Goal: Obtain resource: Download file/media

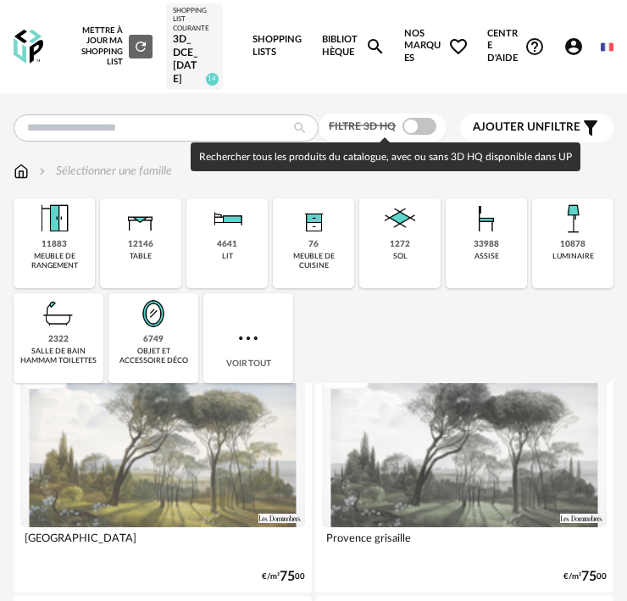
click at [431, 121] on span at bounding box center [419, 126] width 34 height 17
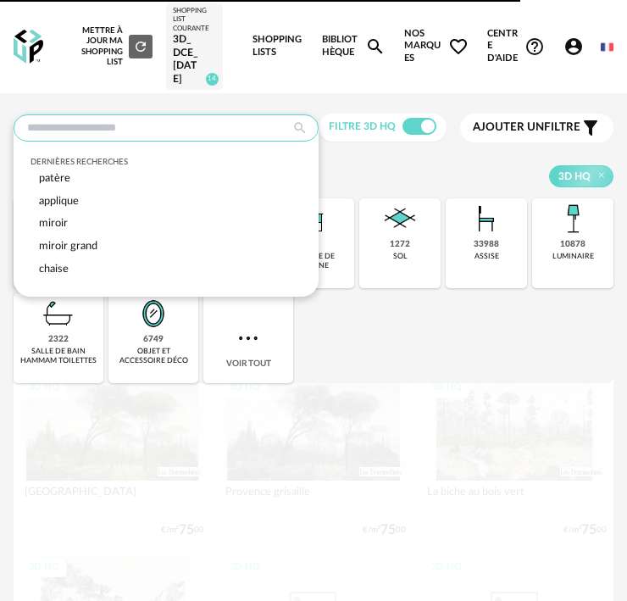
click at [173, 129] on input "text" at bounding box center [166, 127] width 305 height 27
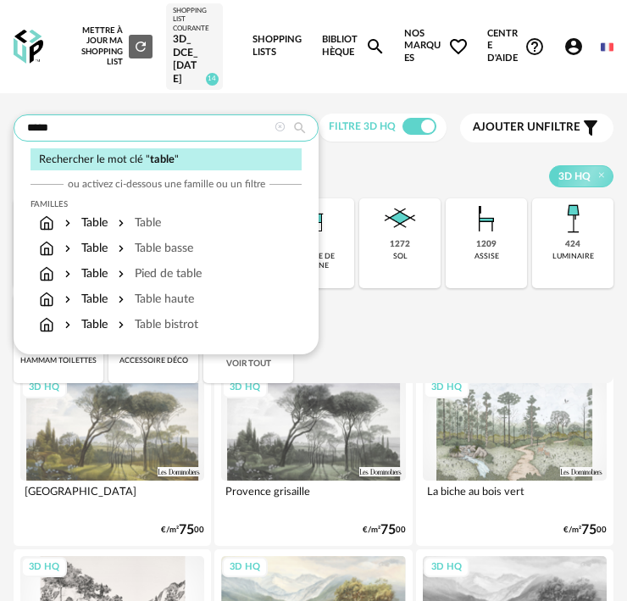
type input "*****"
type input "**********"
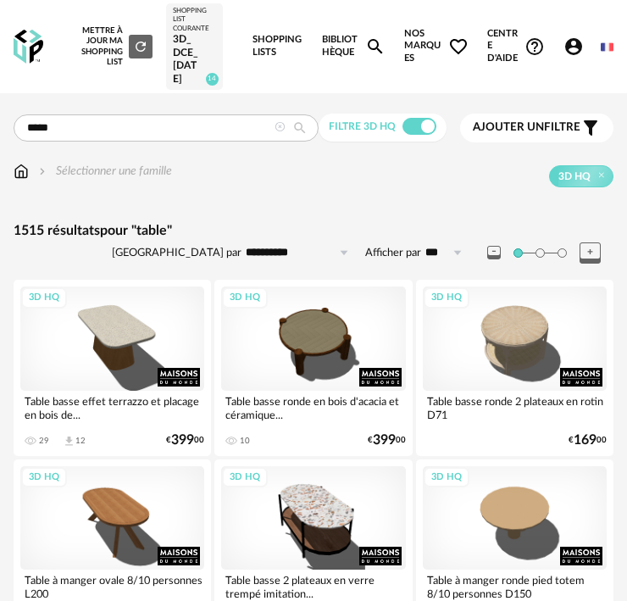
click at [532, 126] on span "Ajouter un" at bounding box center [508, 127] width 71 height 12
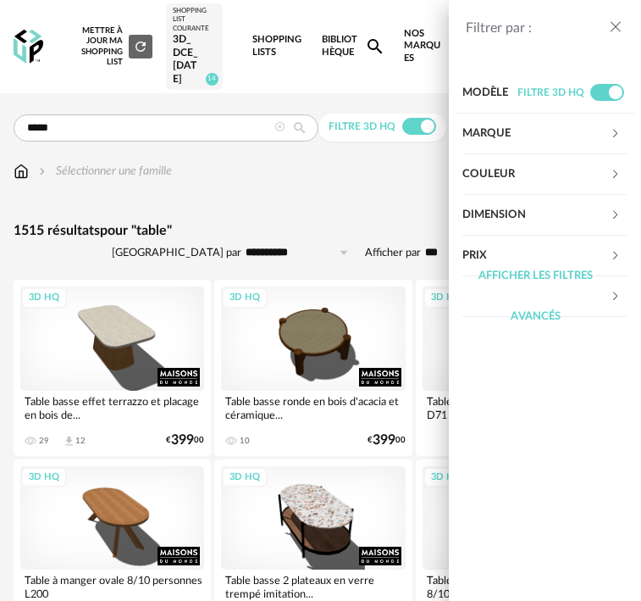
click at [414, 2] on div "Filtrer par : Modèle Filtre 3D HQ Marque &tradition 0 101 Copenhagen 0 366 Conc…" at bounding box center [320, 300] width 641 height 601
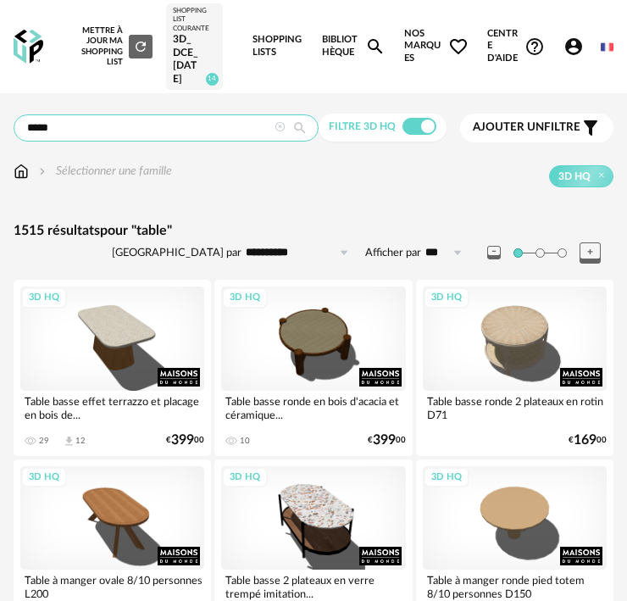
click at [133, 120] on input "*****" at bounding box center [166, 127] width 305 height 27
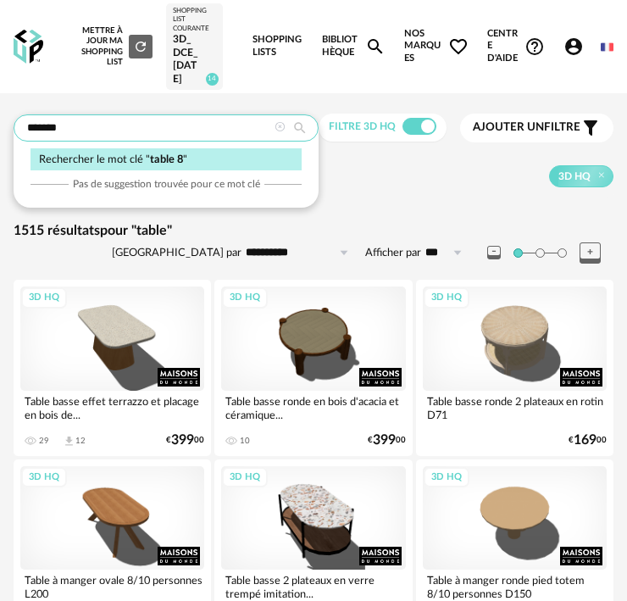
type input "*******"
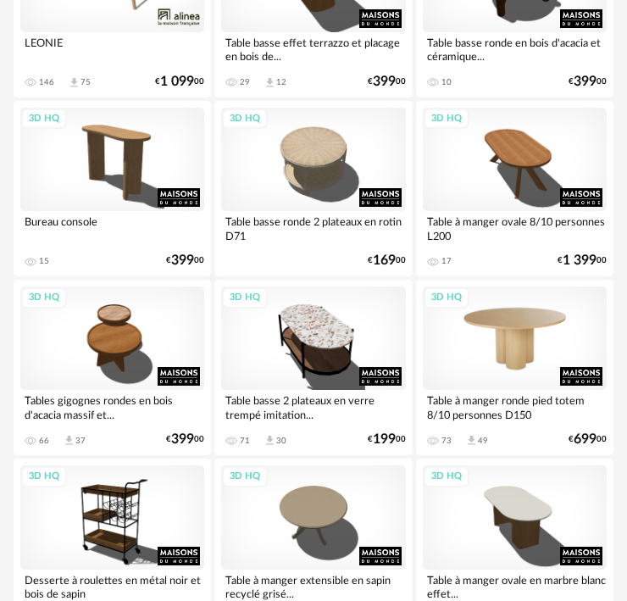
scroll to position [593, 0]
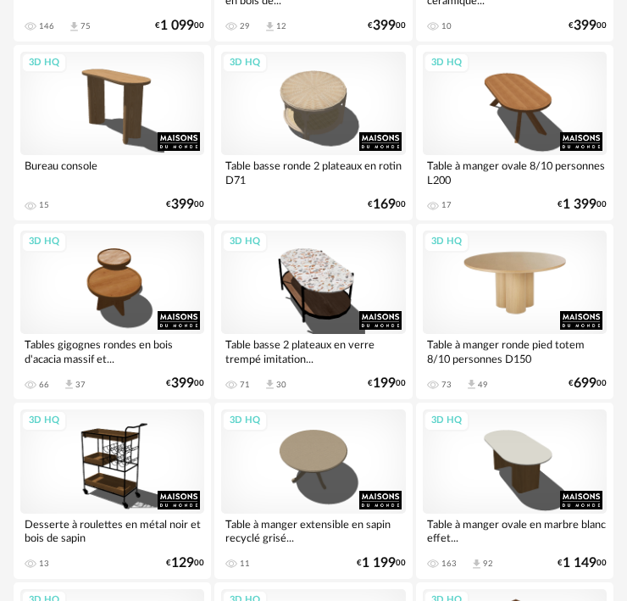
click at [535, 285] on div "3D HQ" at bounding box center [515, 281] width 184 height 103
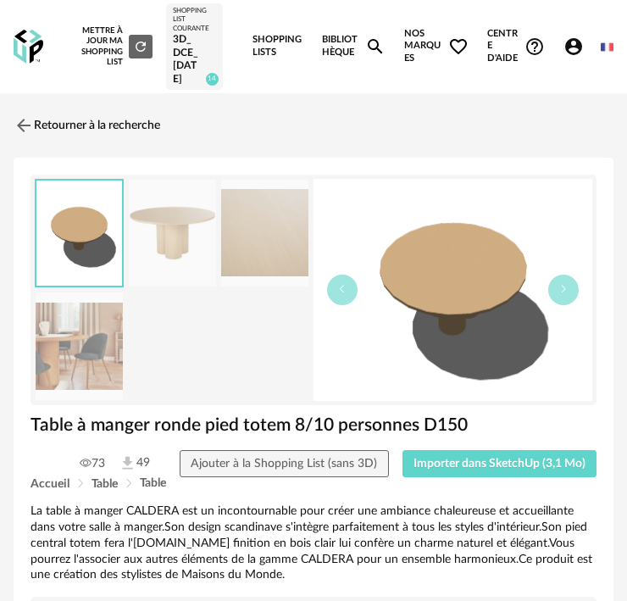
click at [107, 343] on img at bounding box center [79, 346] width 87 height 108
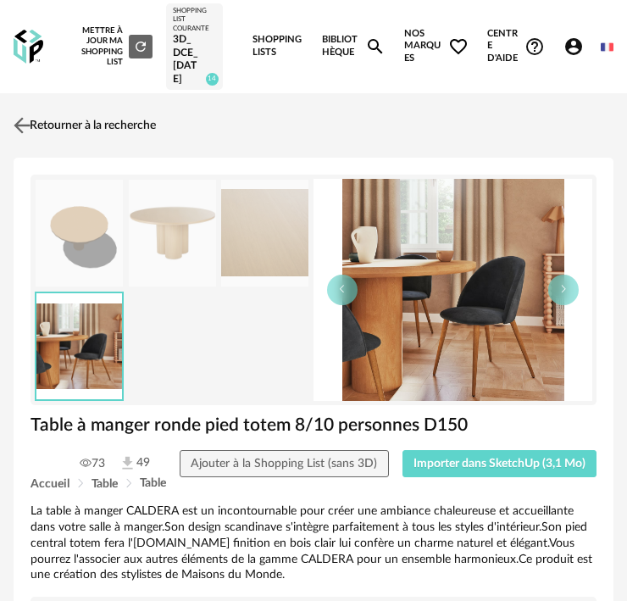
click at [19, 126] on img at bounding box center [22, 125] width 25 height 25
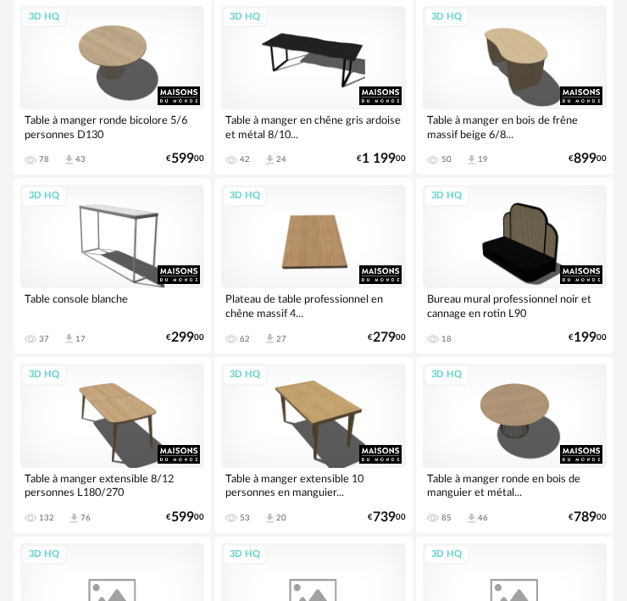
scroll to position [5337, 0]
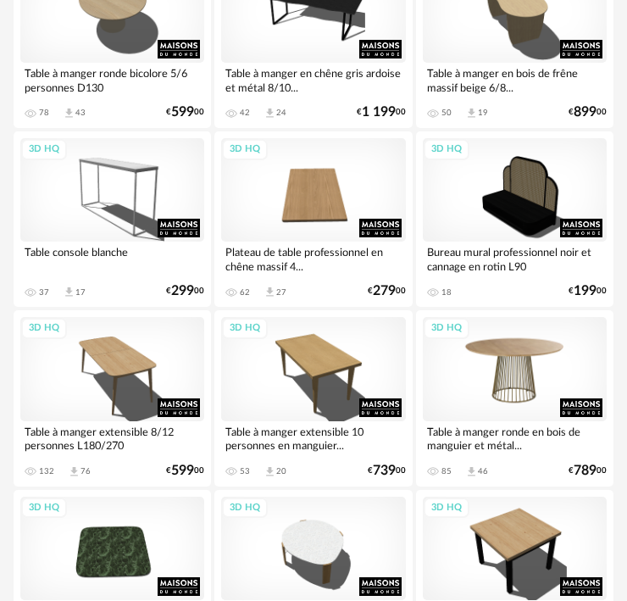
click at [496, 389] on div "3D HQ" at bounding box center [515, 368] width 184 height 103
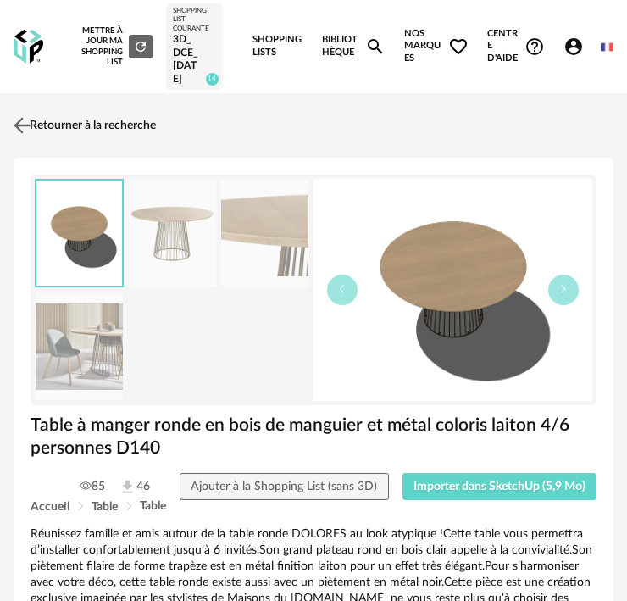
click at [25, 128] on img at bounding box center [22, 125] width 25 height 25
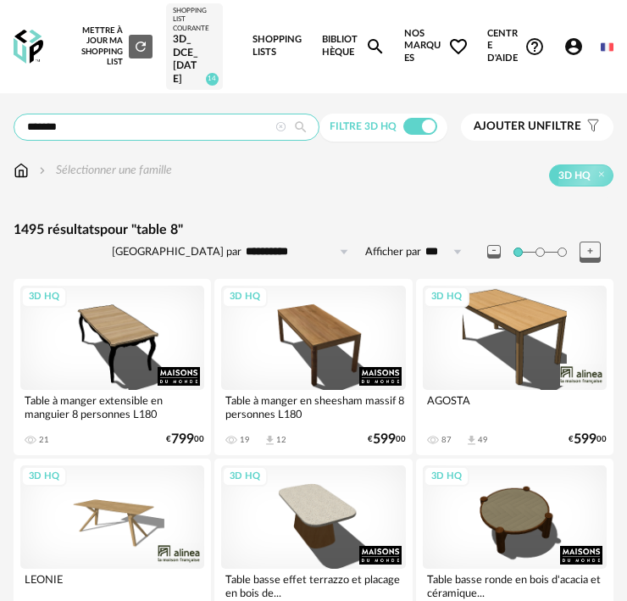
drag, startPoint x: 53, startPoint y: 125, endPoint x: 70, endPoint y: 139, distance: 22.2
click at [53, 124] on input "*******" at bounding box center [167, 127] width 306 height 27
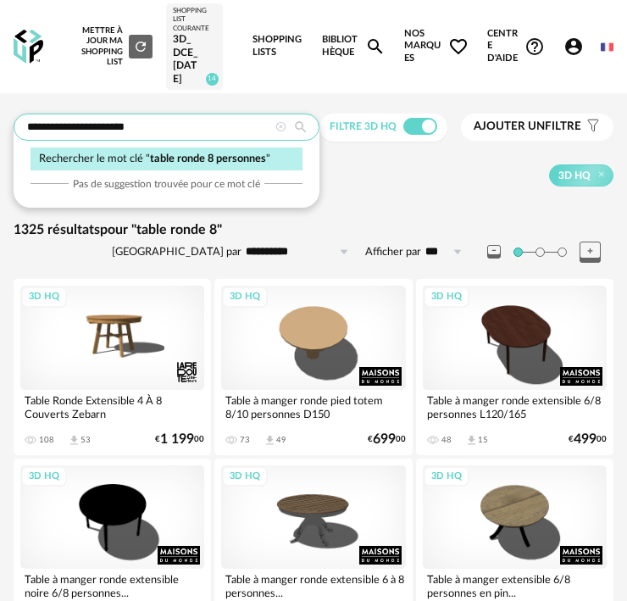
type input "**********"
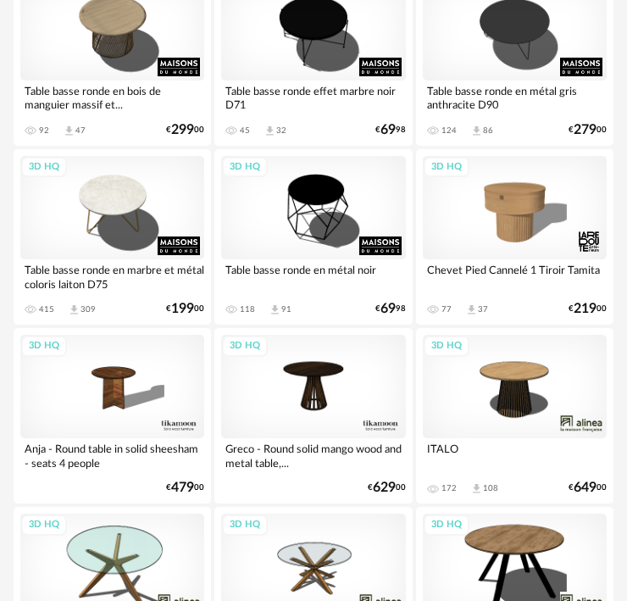
scroll to position [3643, 0]
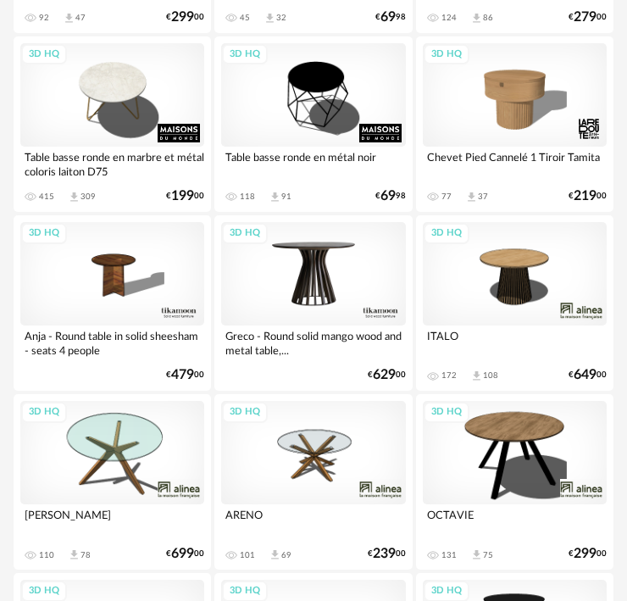
click at [303, 276] on div "3D HQ" at bounding box center [313, 273] width 184 height 103
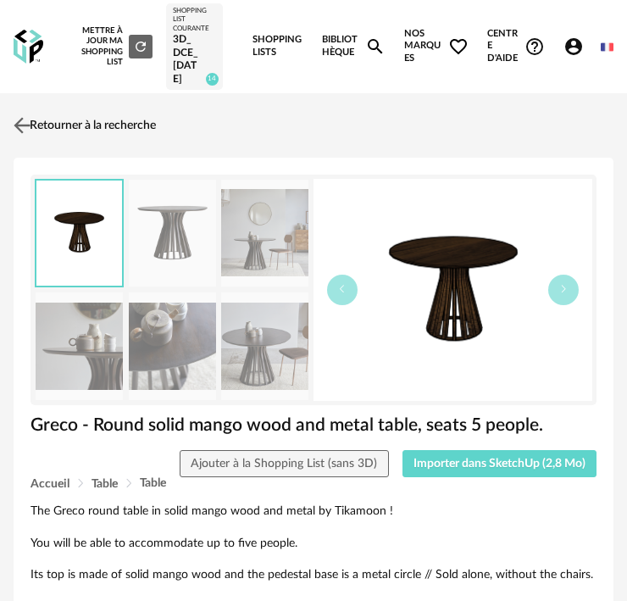
click at [25, 120] on img at bounding box center [22, 125] width 25 height 25
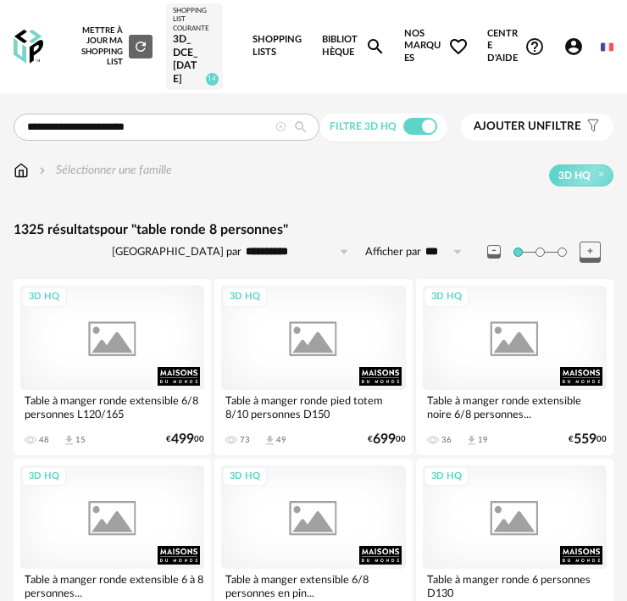
scroll to position [3643, 0]
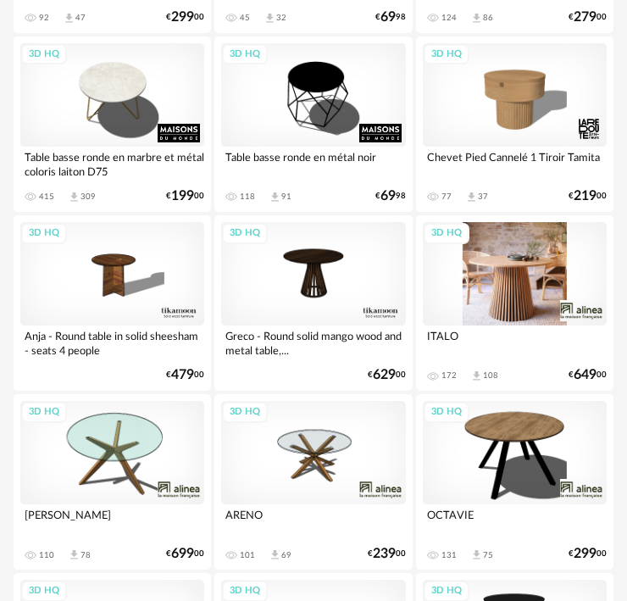
click at [528, 284] on div "3D HQ" at bounding box center [515, 273] width 184 height 103
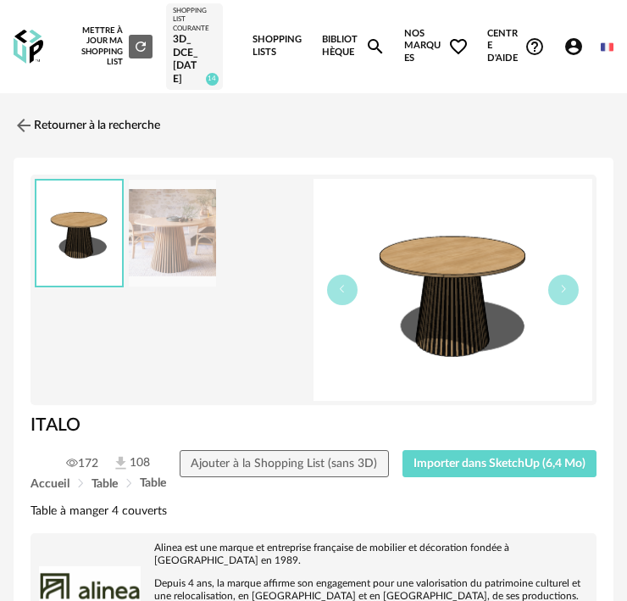
click at [164, 229] on img at bounding box center [172, 234] width 87 height 108
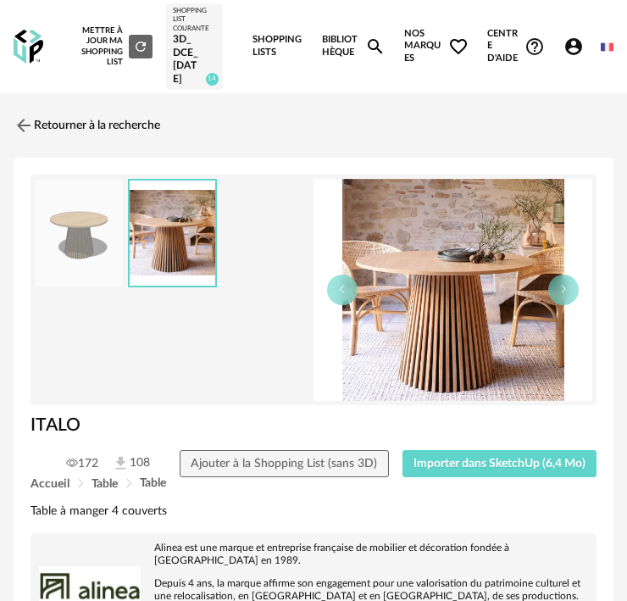
click at [97, 242] on img at bounding box center [79, 234] width 87 height 108
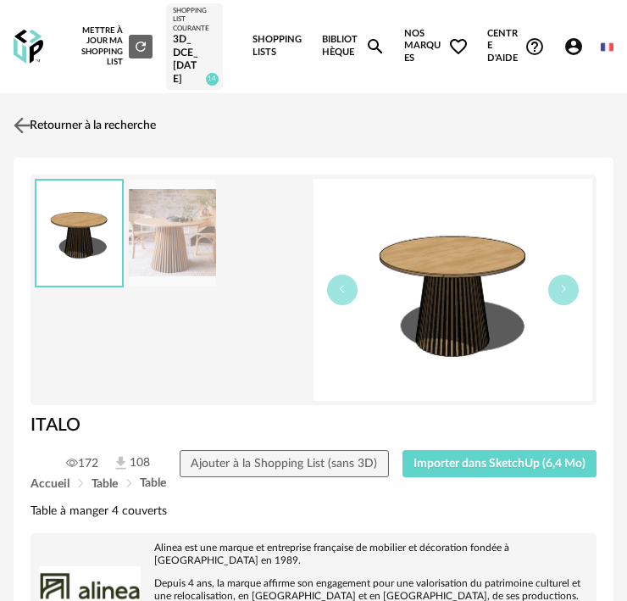
click at [24, 129] on img at bounding box center [22, 125] width 25 height 25
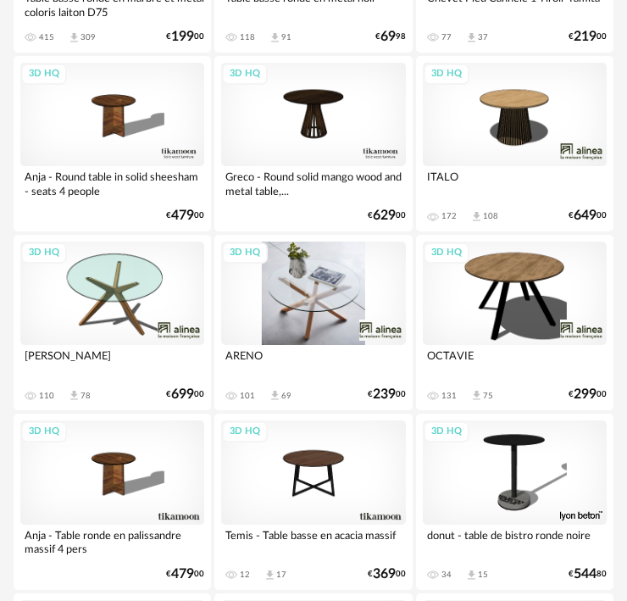
scroll to position [3812, 0]
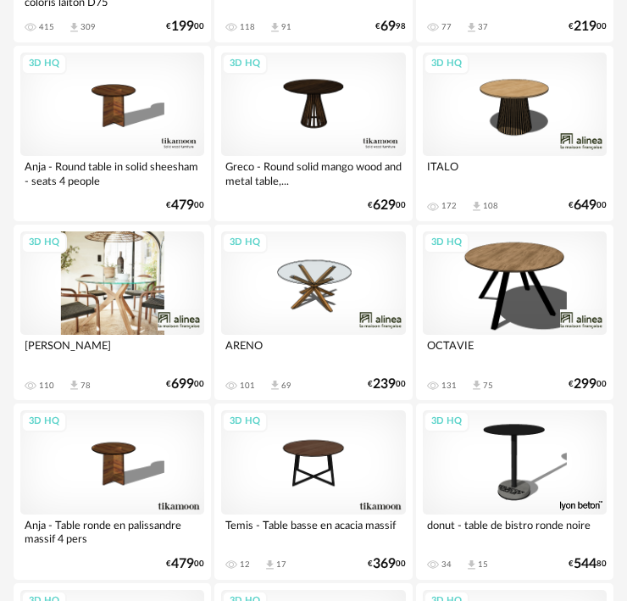
click at [156, 280] on div "3D HQ" at bounding box center [112, 282] width 184 height 103
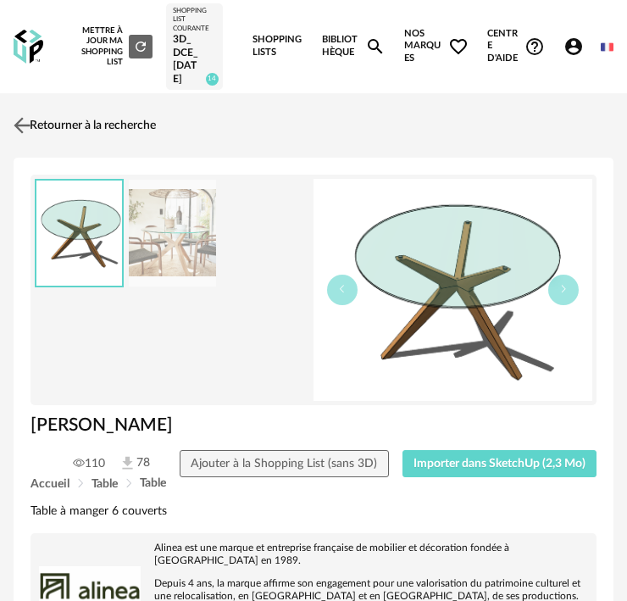
click at [16, 126] on img at bounding box center [22, 125] width 25 height 25
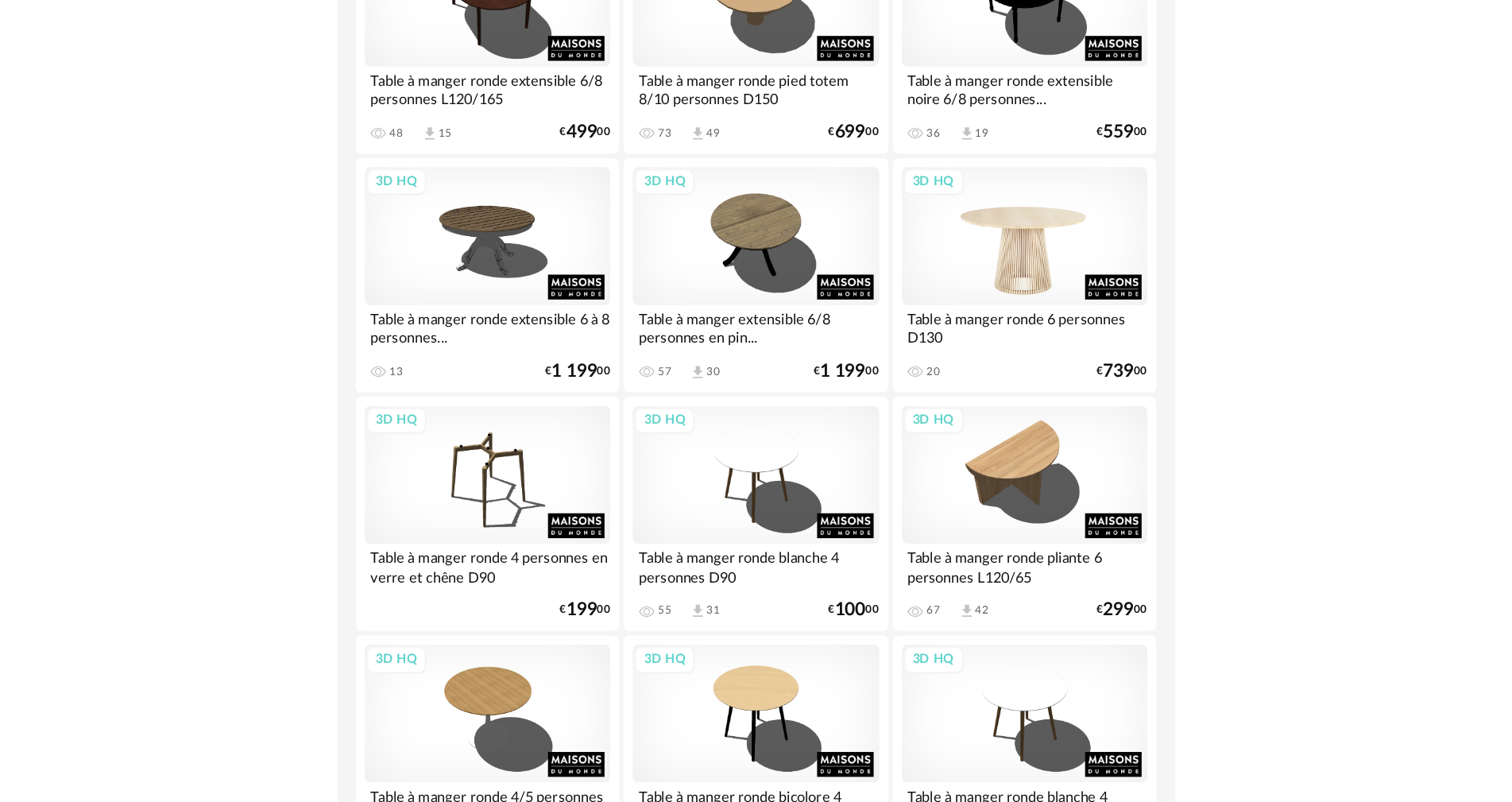
scroll to position [318, 0]
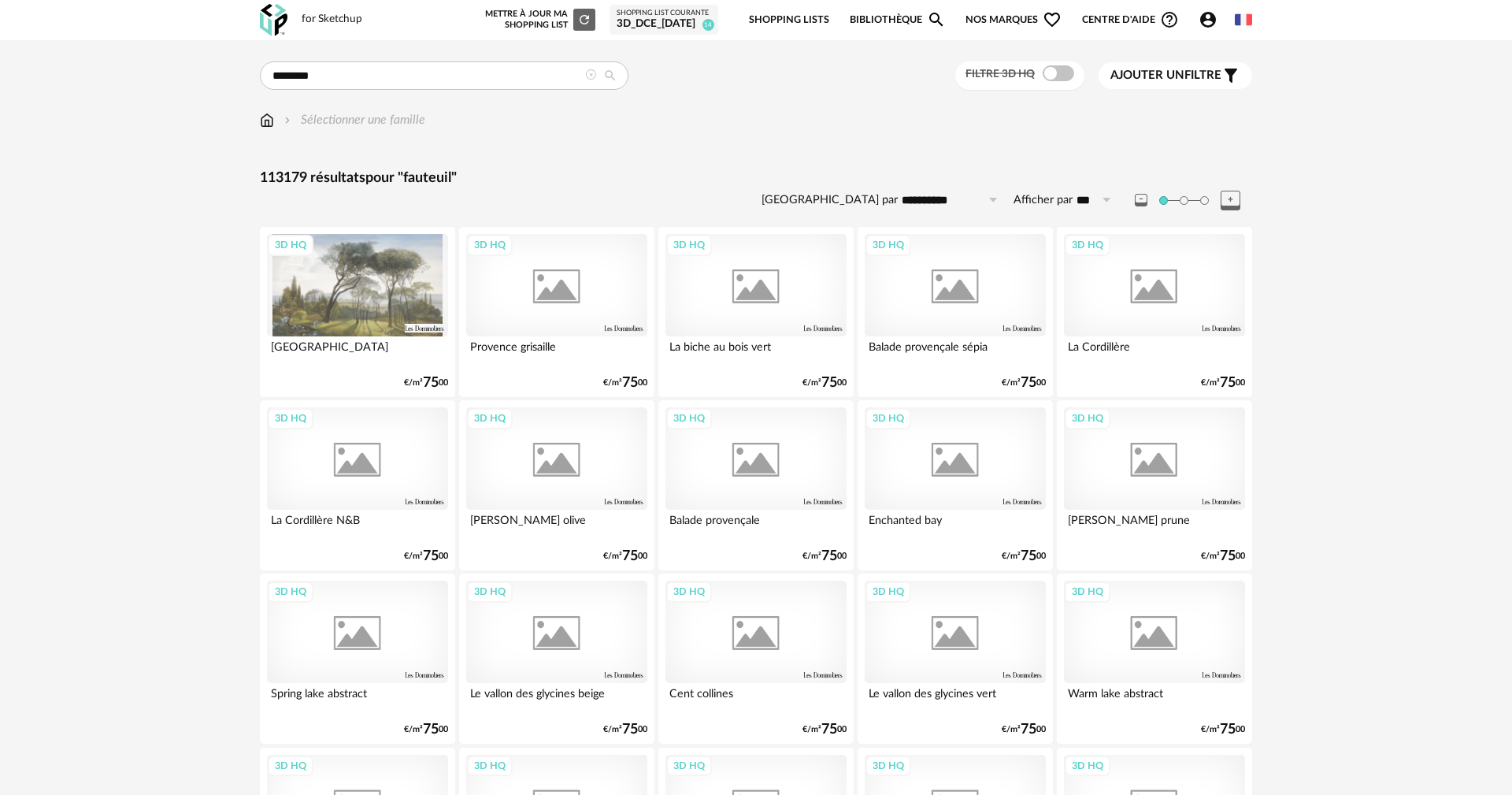
type input "********"
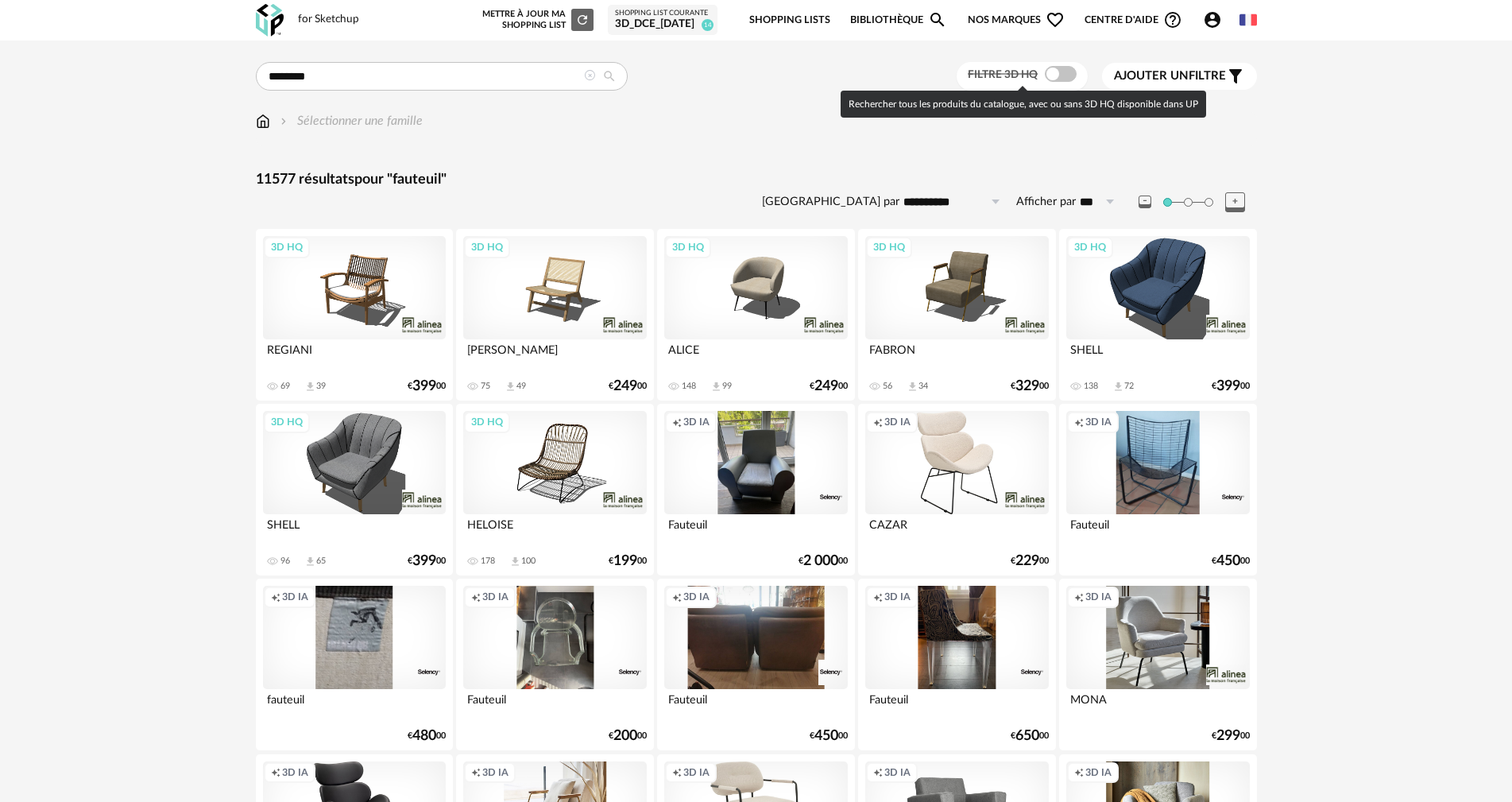
click at [1078, 69] on div "Filtre 3D HQ" at bounding box center [1022, 76] width 131 height 29
click at [1068, 76] on span at bounding box center [1061, 73] width 32 height 16
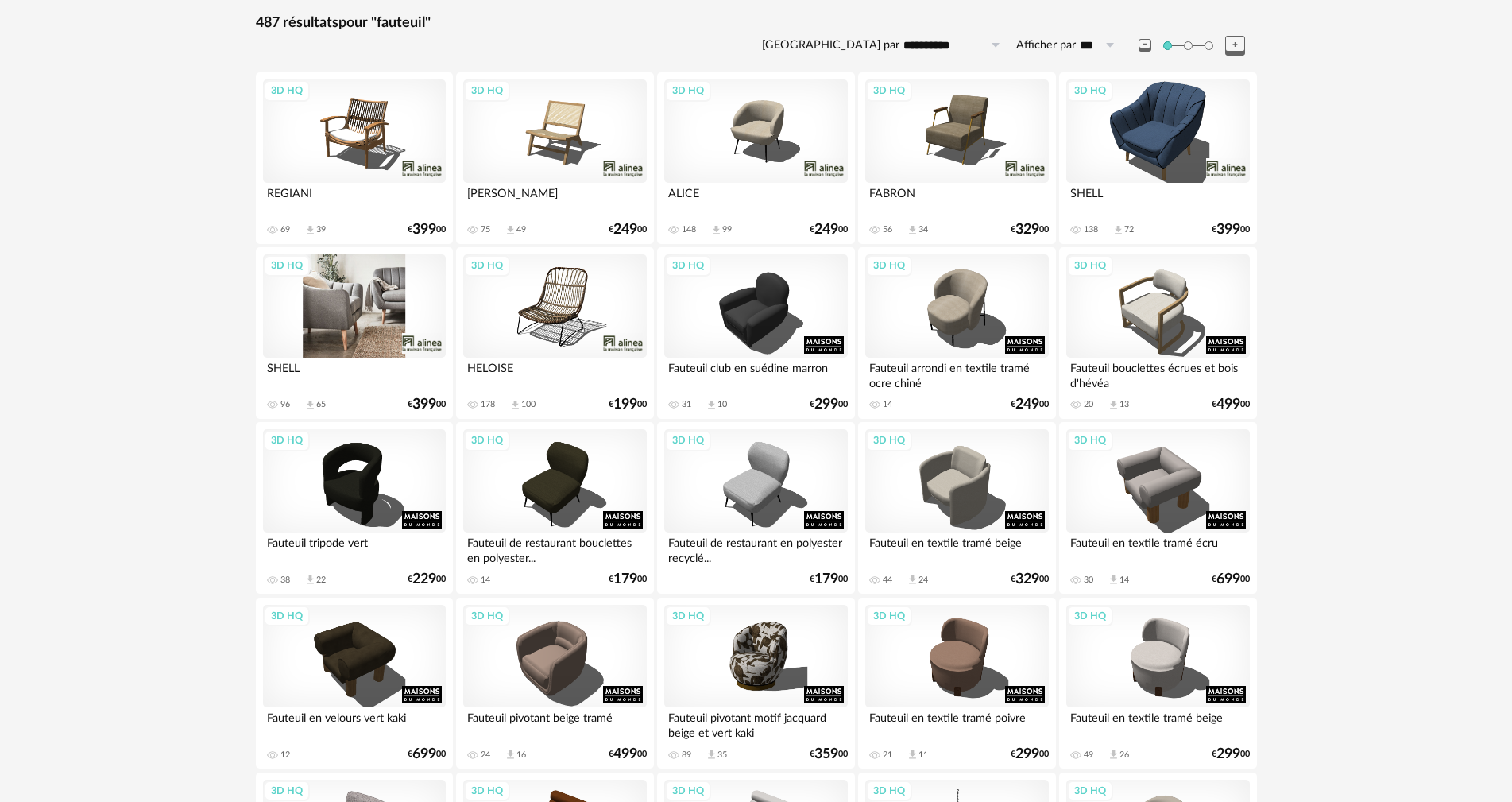
scroll to position [159, 0]
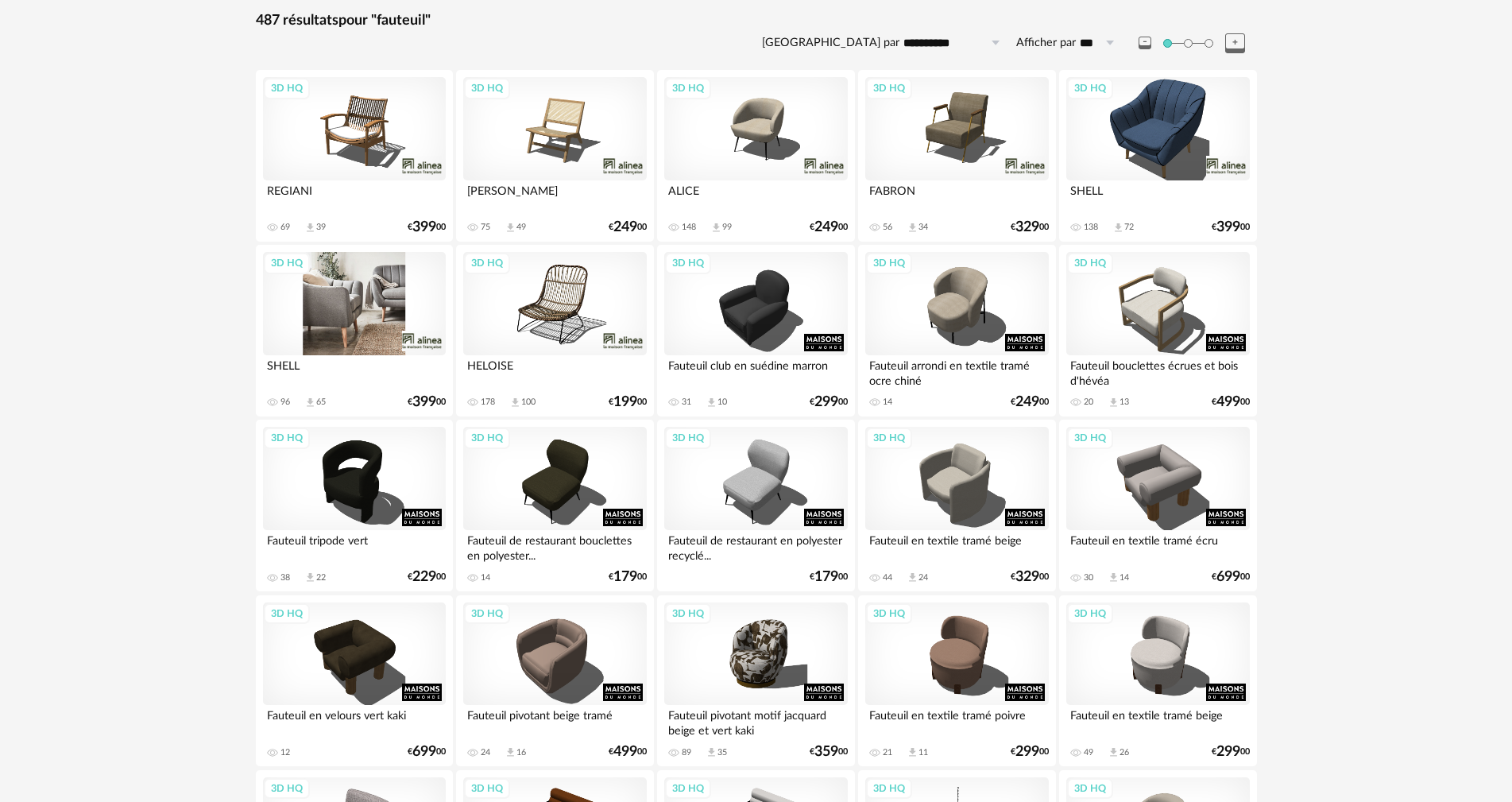
click at [371, 308] on div "3D HQ" at bounding box center [354, 304] width 183 height 103
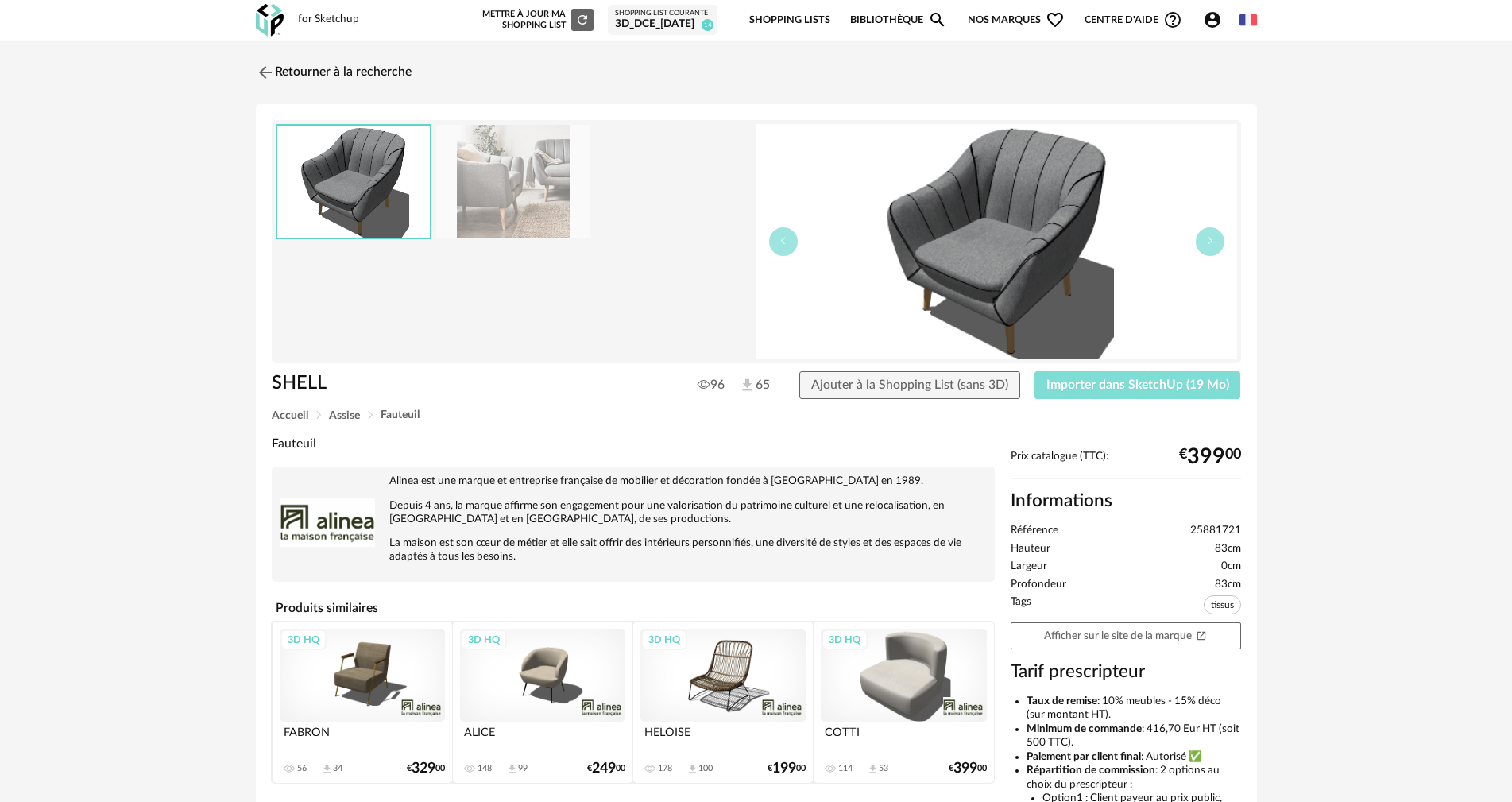
click at [1090, 387] on span "Importer dans SketchUp (19 Mo)" at bounding box center [1138, 385] width 183 height 13
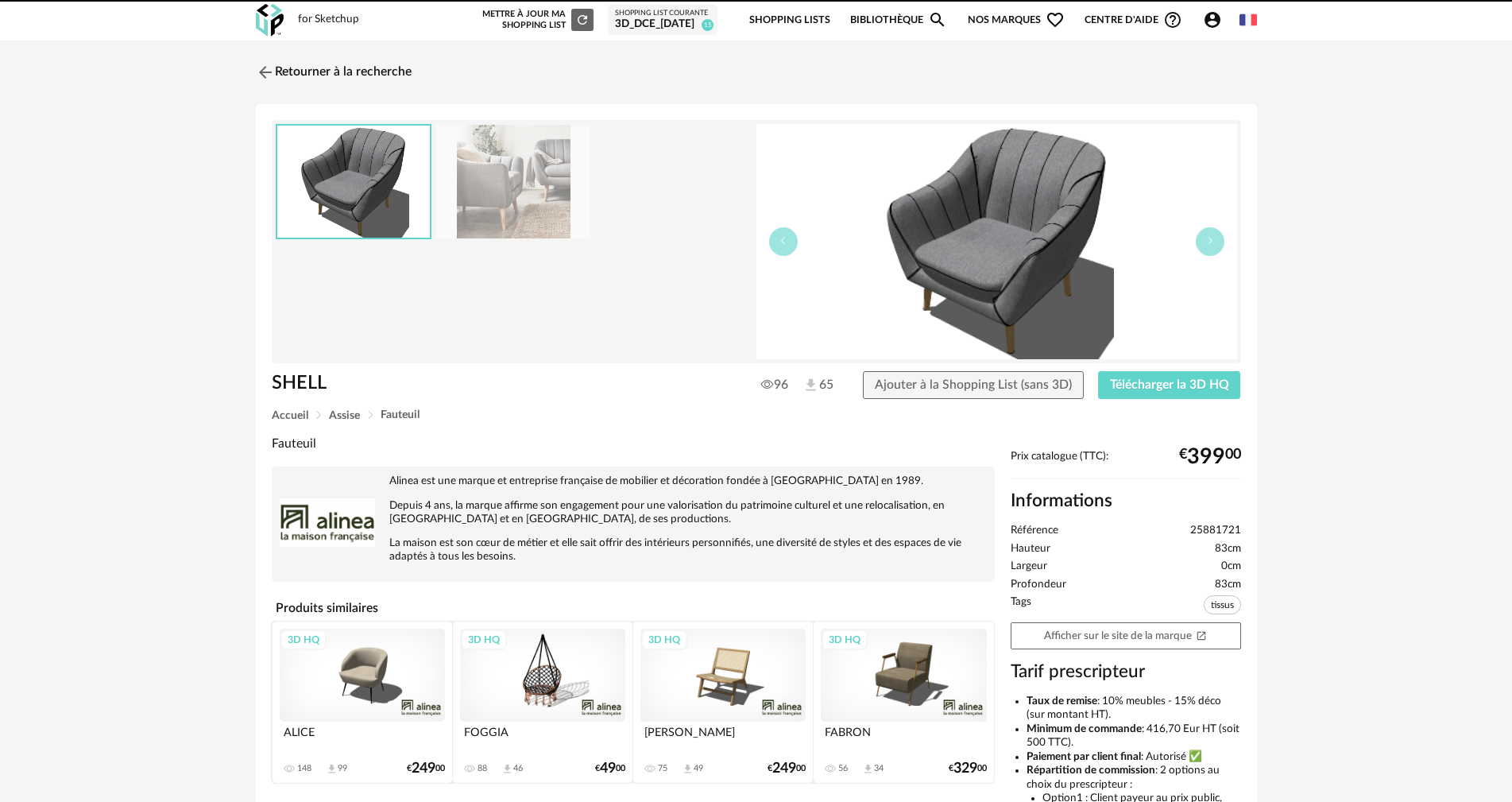
click at [374, 77] on link "Retourner à la recherche" at bounding box center [334, 71] width 156 height 35
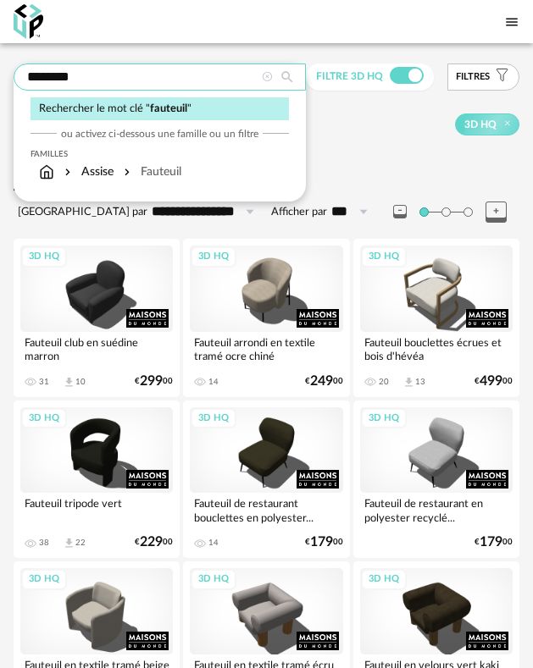
drag, startPoint x: 81, startPoint y: 179, endPoint x: -52, endPoint y: 186, distance: 133.2
type input "**********"
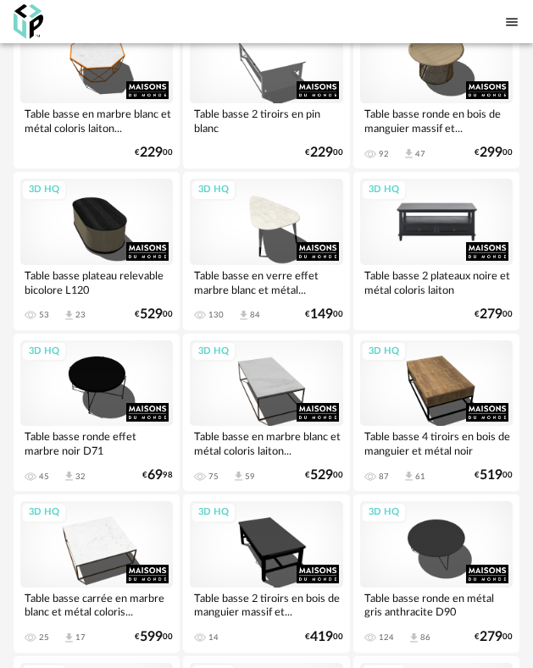
scroll to position [1694, 0]
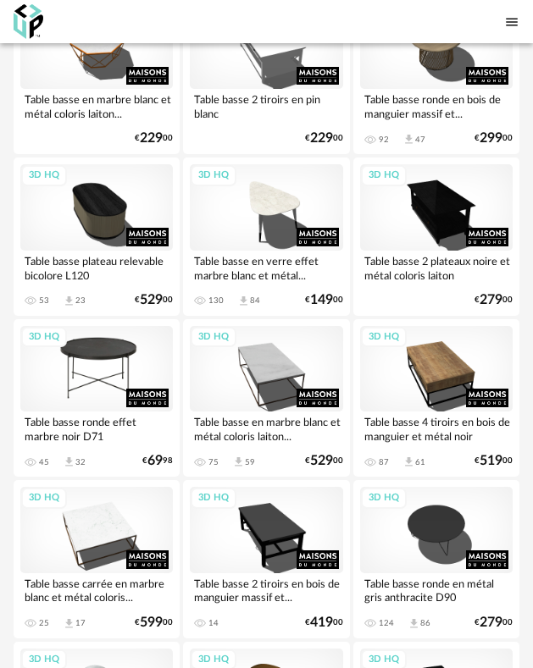
click at [126, 412] on div "3D HQ" at bounding box center [96, 369] width 152 height 86
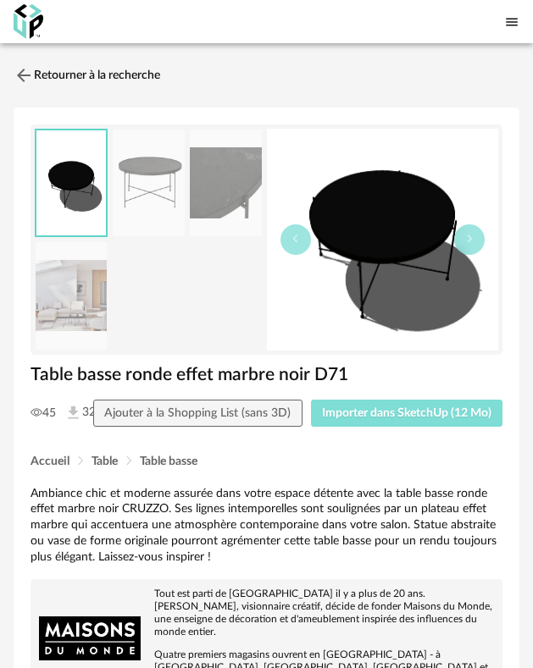
click at [386, 427] on button "Importer dans SketchUp (12 Mo)" at bounding box center [407, 413] width 192 height 27
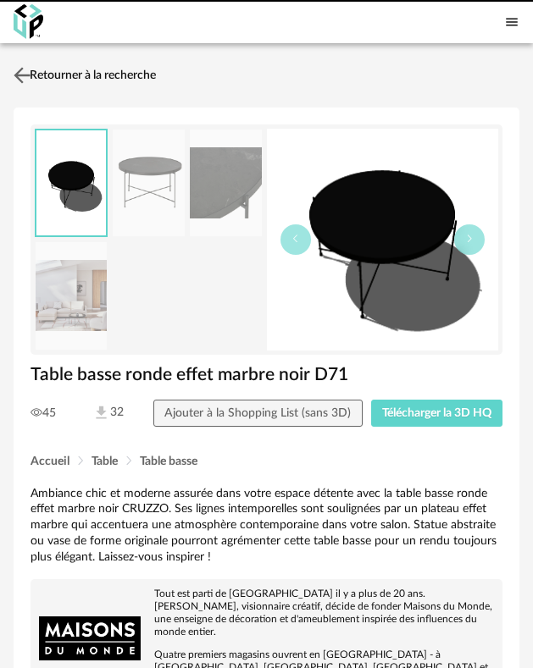
click at [56, 94] on link "Retourner à la recherche" at bounding box center [82, 75] width 147 height 37
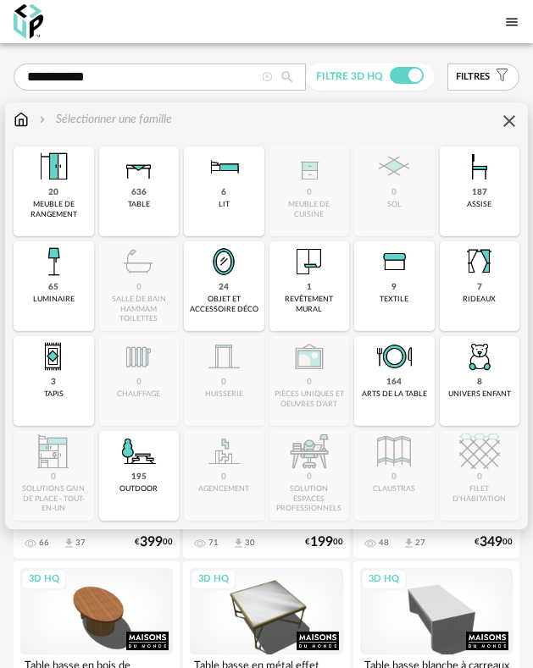
click at [25, 128] on img at bounding box center [21, 119] width 15 height 17
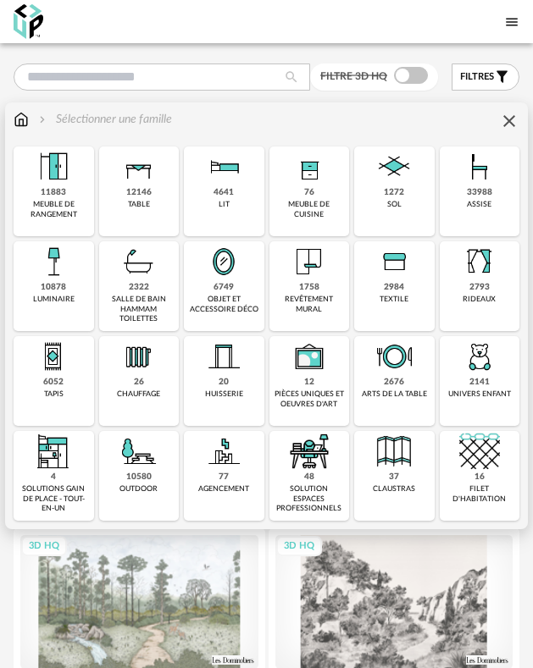
click at [484, 198] on div "33988" at bounding box center [479, 192] width 25 height 11
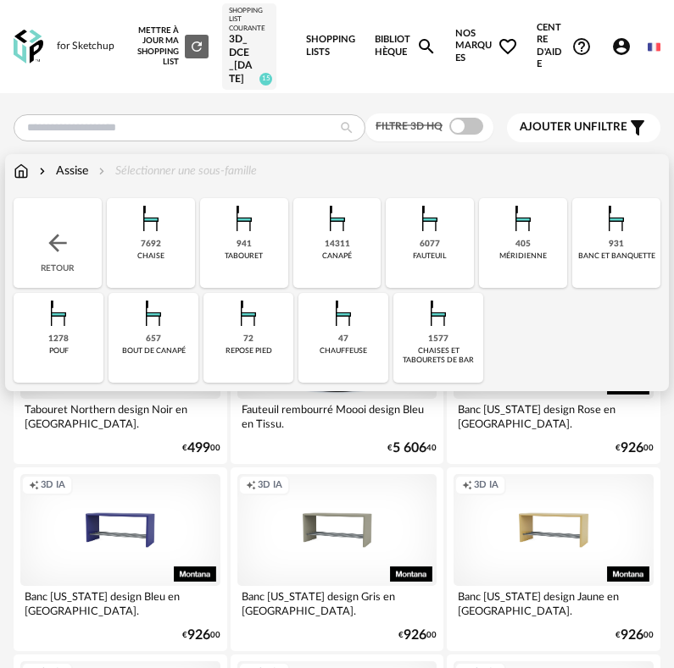
click at [190, 237] on div "7692 [GEOGRAPHIC_DATA]" at bounding box center [151, 243] width 88 height 90
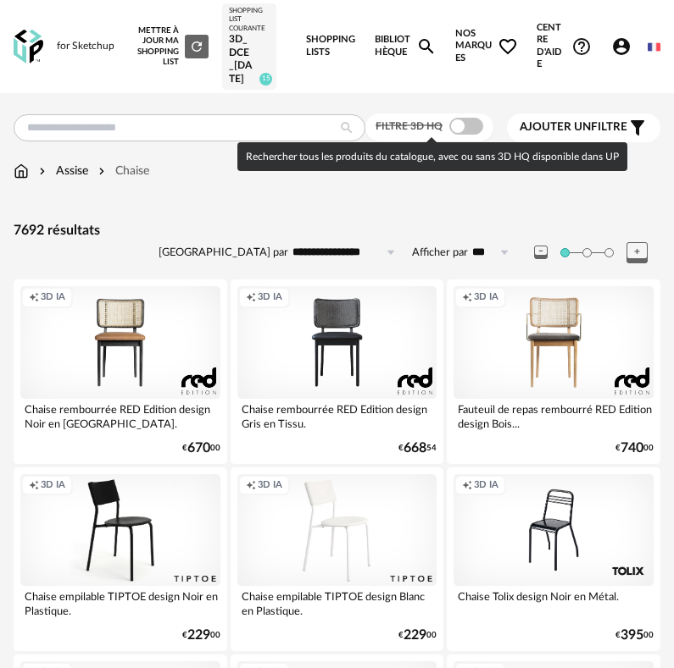
click at [477, 115] on div "Filtre 3D HQ" at bounding box center [429, 128] width 128 height 28
click at [475, 128] on span at bounding box center [466, 126] width 34 height 17
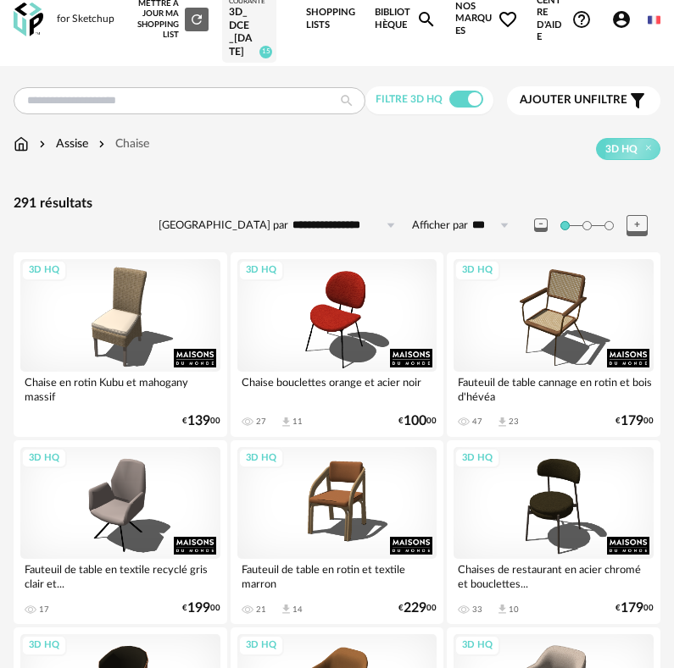
scroll to position [85, 0]
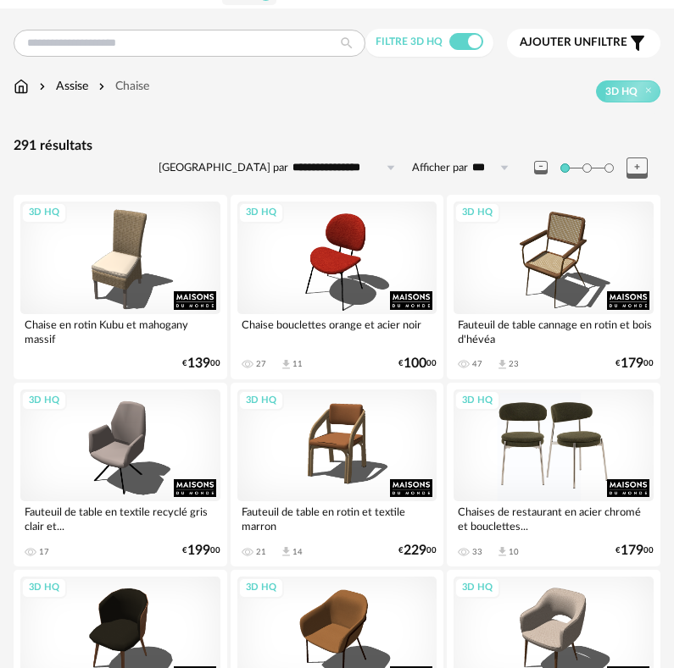
click at [532, 445] on div "3D HQ" at bounding box center [553, 446] width 200 height 113
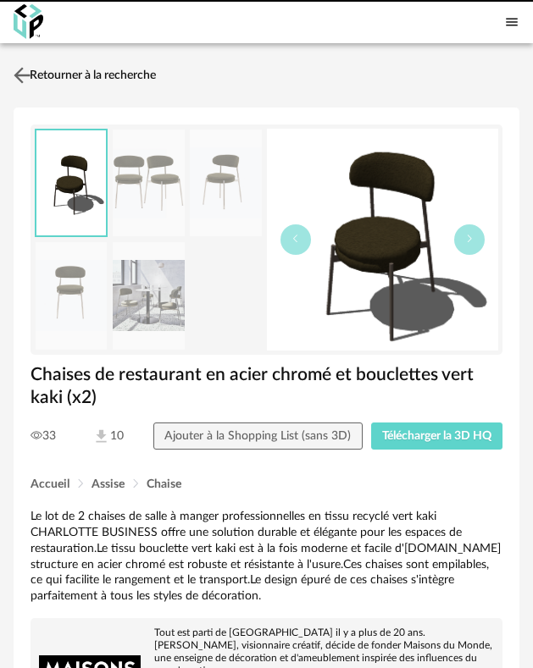
click at [70, 94] on link "Retourner à la recherche" at bounding box center [82, 75] width 147 height 37
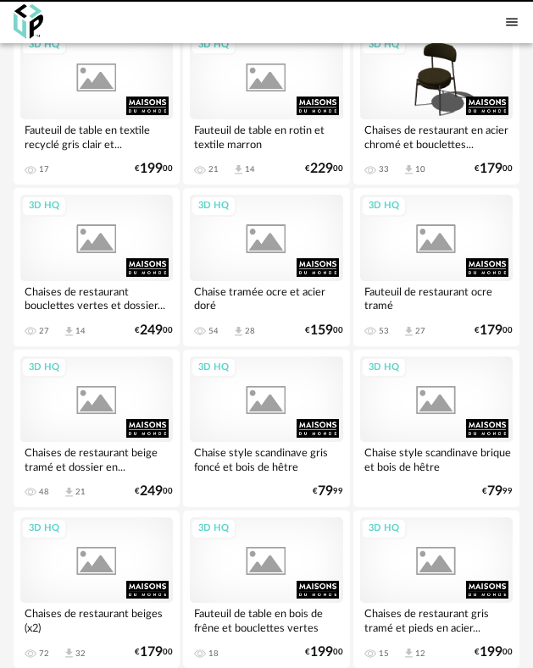
scroll to position [483, 0]
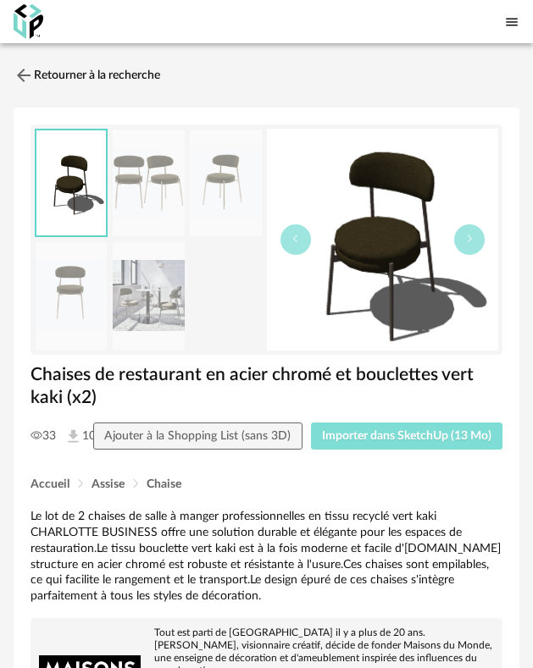
click at [413, 442] on span "Importer dans SketchUp (13 Mo)" at bounding box center [406, 436] width 169 height 12
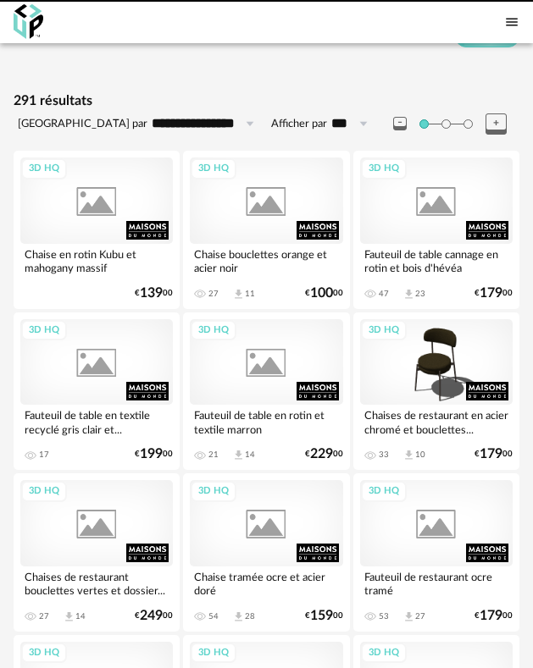
scroll to position [73, 0]
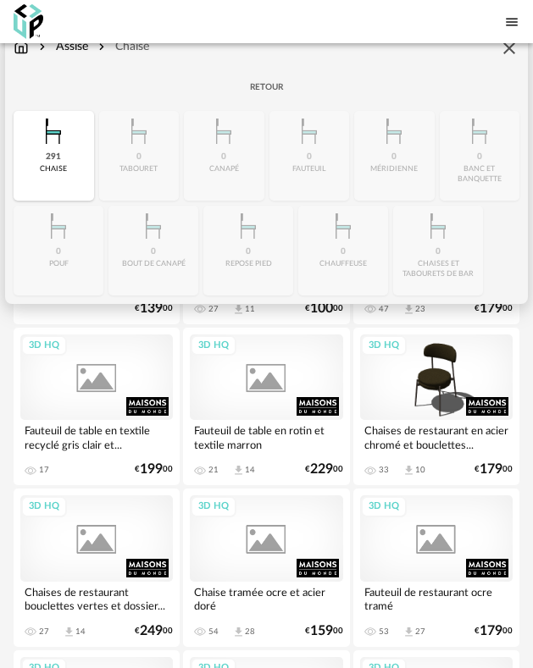
click at [74, 55] on div "Assise" at bounding box center [62, 46] width 53 height 17
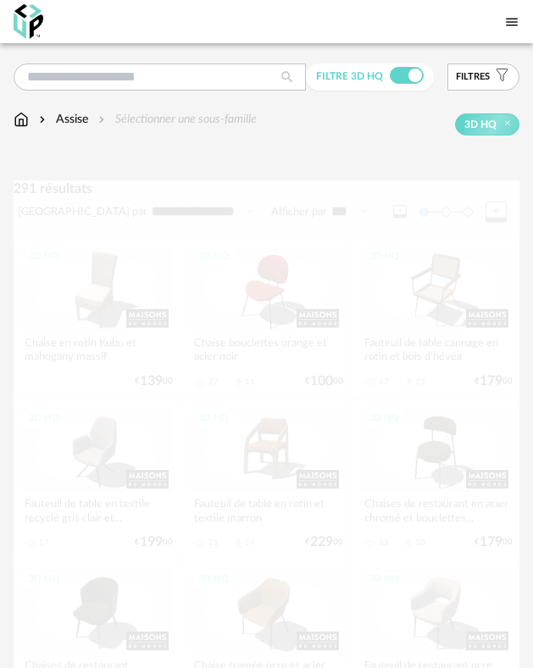
click at [28, 128] on img at bounding box center [21, 119] width 15 height 17
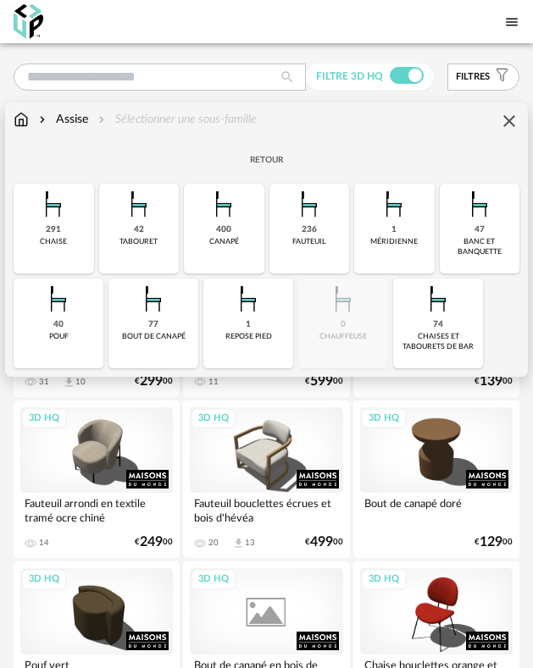
click at [24, 128] on img at bounding box center [21, 119] width 15 height 17
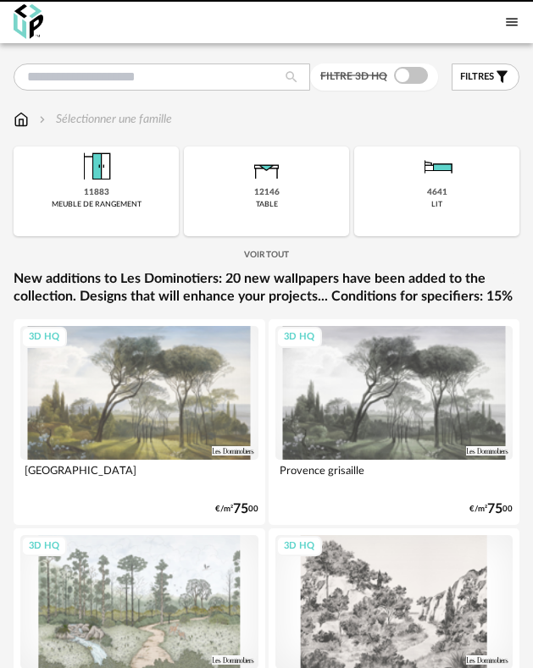
click at [0, 0] on img at bounding box center [0, 0] width 0 height 0
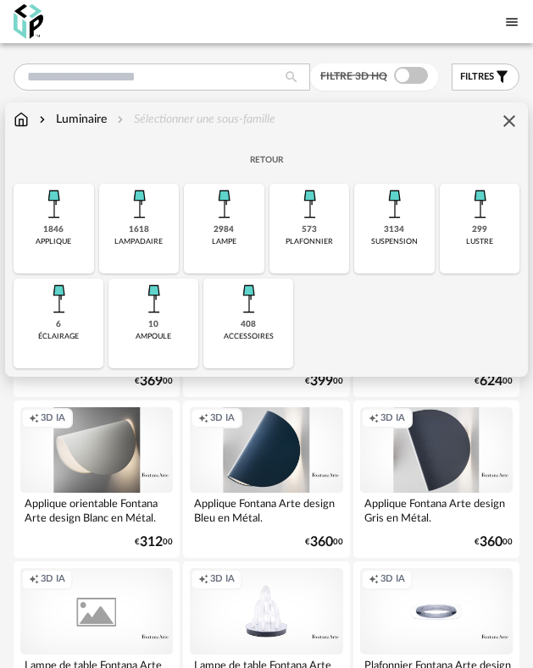
click at [418, 247] on div "suspension" at bounding box center [394, 241] width 47 height 9
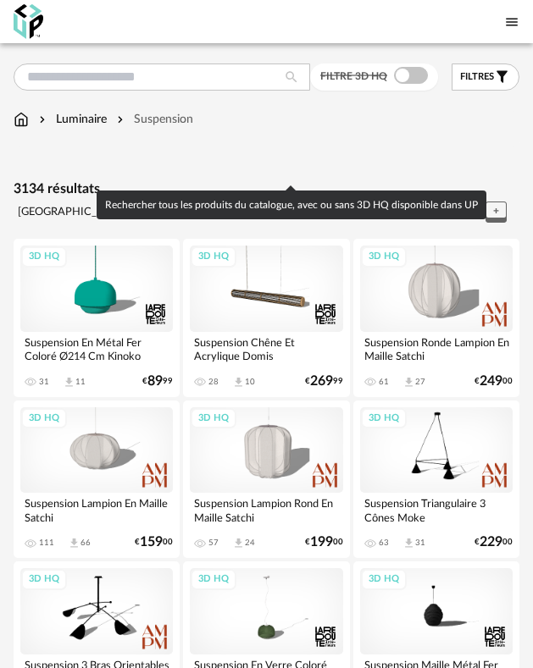
click at [394, 84] on span at bounding box center [411, 75] width 34 height 17
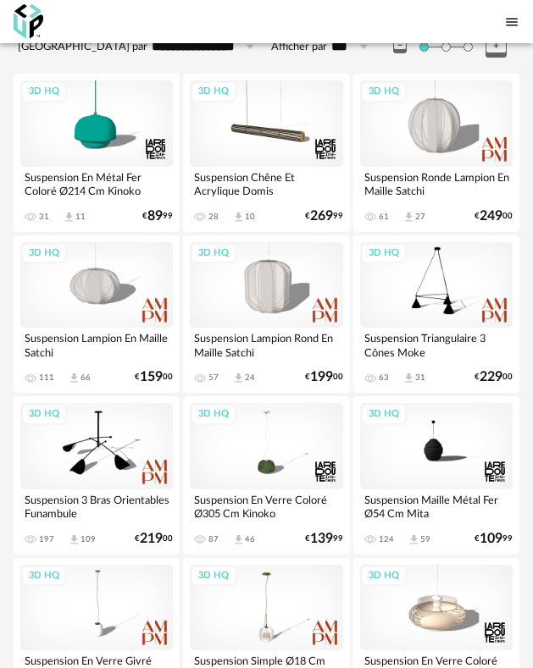
scroll to position [169, 0]
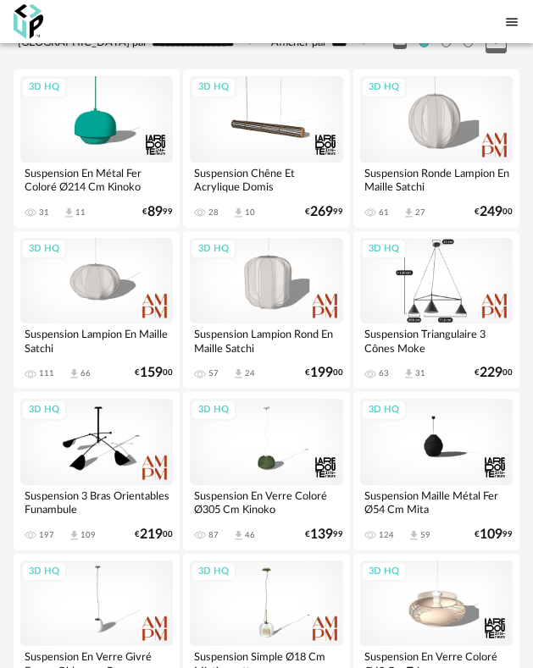
click at [430, 324] on div "3D HQ" at bounding box center [436, 281] width 152 height 86
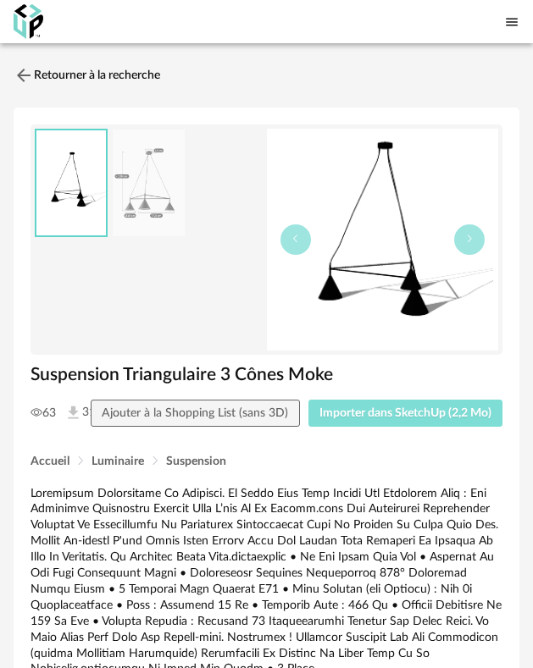
click at [385, 419] on span "Importer dans SketchUp (2,2 Mo)" at bounding box center [405, 413] width 172 height 12
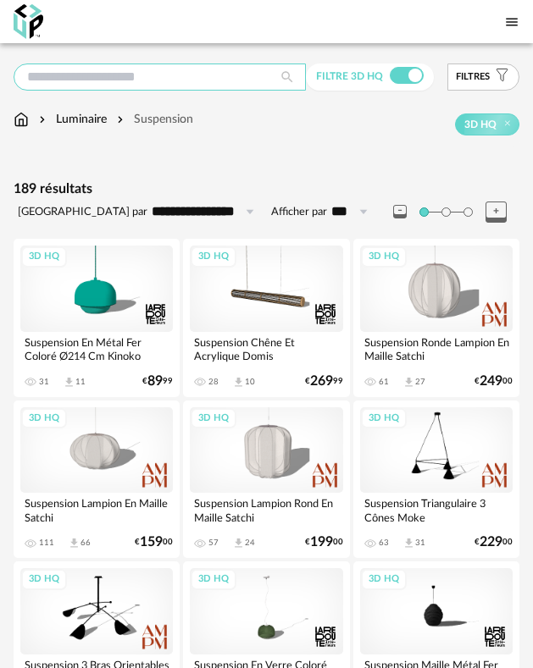
click at [67, 91] on input "text" at bounding box center [160, 77] width 292 height 27
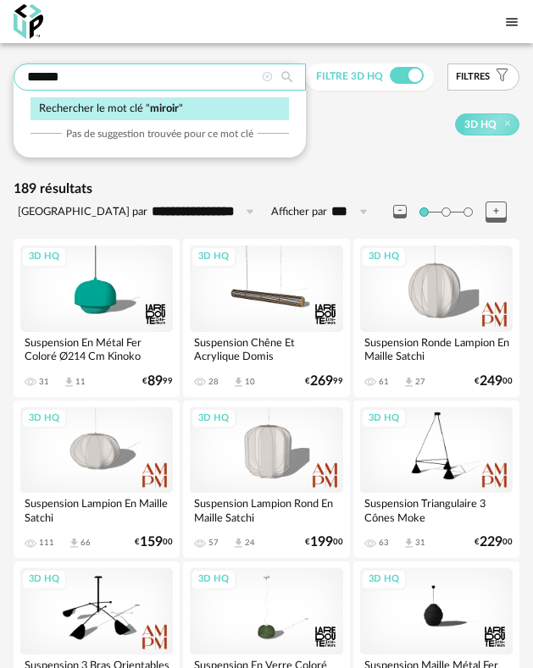
type input "******"
type input "**********"
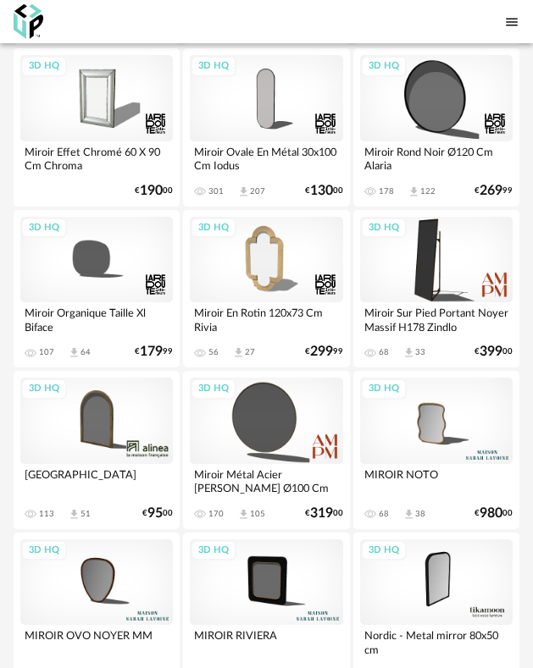
scroll to position [1017, 0]
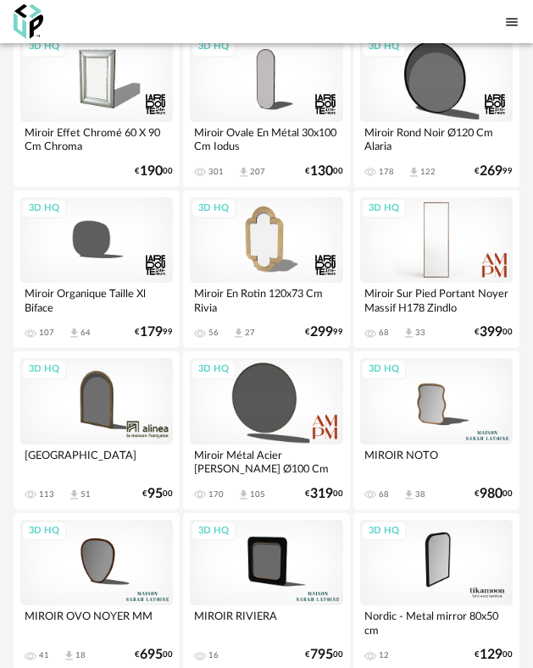
click at [452, 283] on div "3D HQ" at bounding box center [436, 240] width 152 height 86
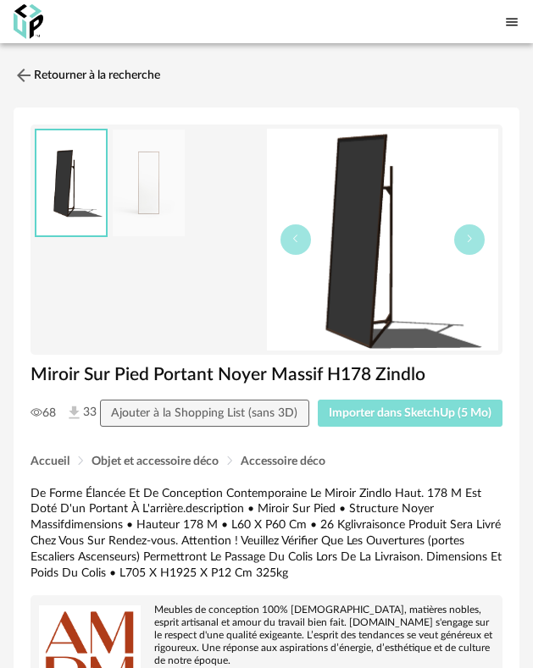
click at [394, 419] on span "Importer dans SketchUp (5 Mo)" at bounding box center [410, 413] width 163 height 12
